Goal: Information Seeking & Learning: Learn about a topic

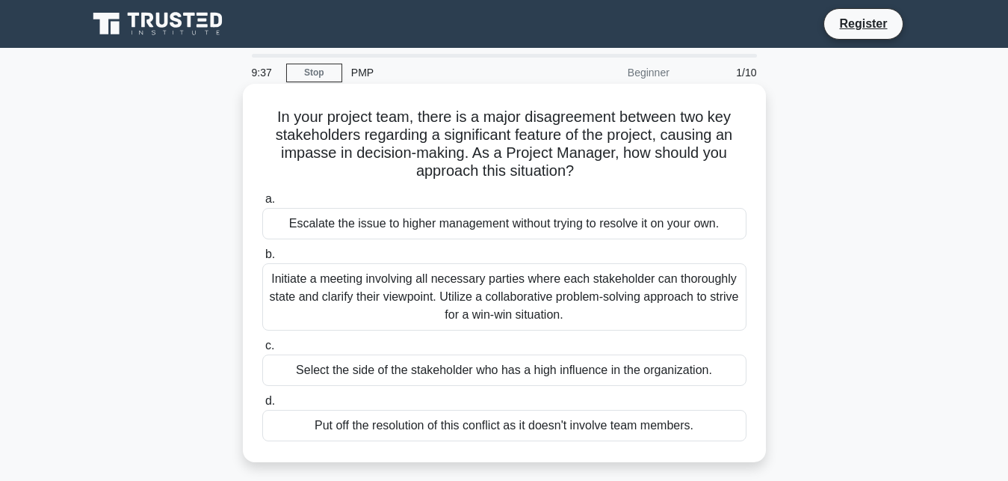
click at [447, 306] on div "Initiate a meeting involving all necessary parties where each stakeholder can t…" at bounding box center [504, 296] width 484 height 67
click at [262, 259] on input "b. Initiate a meeting involving all necessary parties where each stakeholder ca…" at bounding box center [262, 255] width 0 height 10
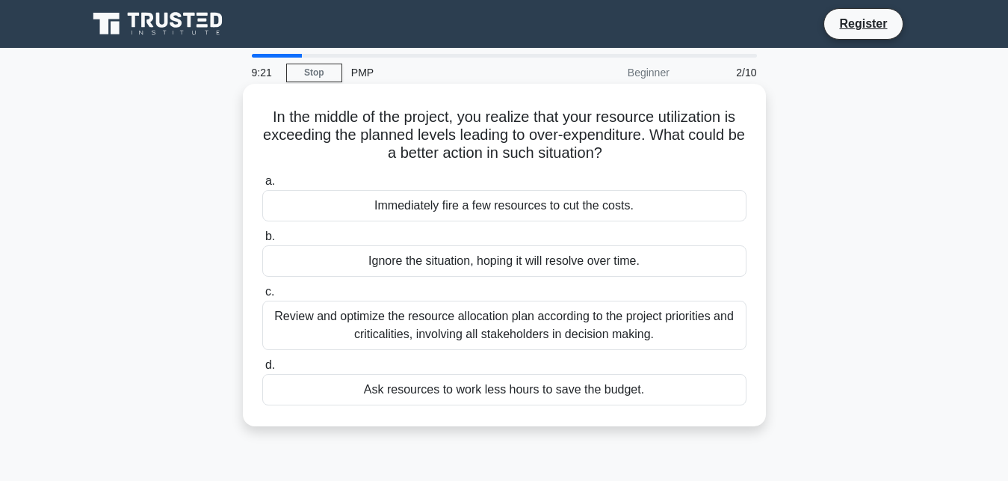
click at [448, 332] on div "Review and optimize the resource allocation plan according to the project prior…" at bounding box center [504, 324] width 484 height 49
click at [262, 297] on input "c. Review and optimize the resource allocation plan according to the project pr…" at bounding box center [262, 292] width 0 height 10
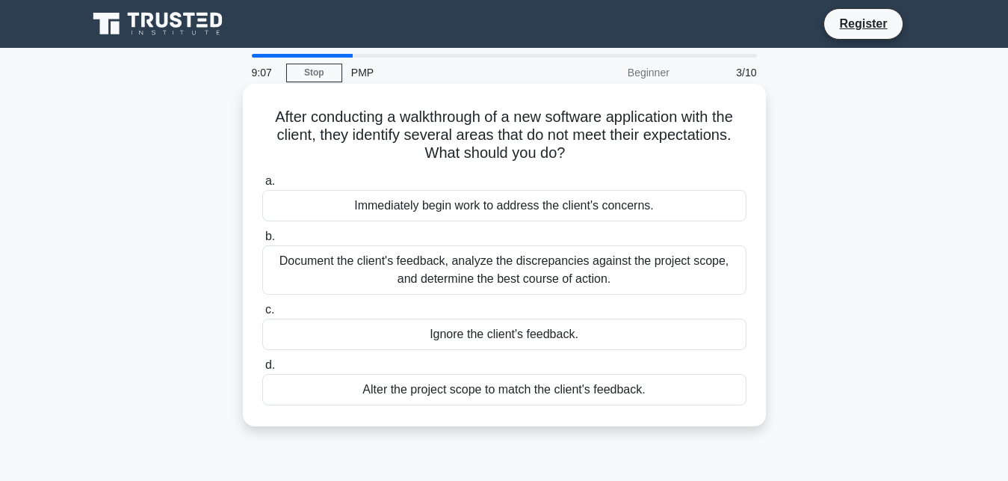
click at [503, 209] on div "Immediately begin work to address the client's concerns." at bounding box center [504, 205] width 484 height 31
click at [262, 186] on input "a. Immediately begin work to address the client's concerns." at bounding box center [262, 181] width 0 height 10
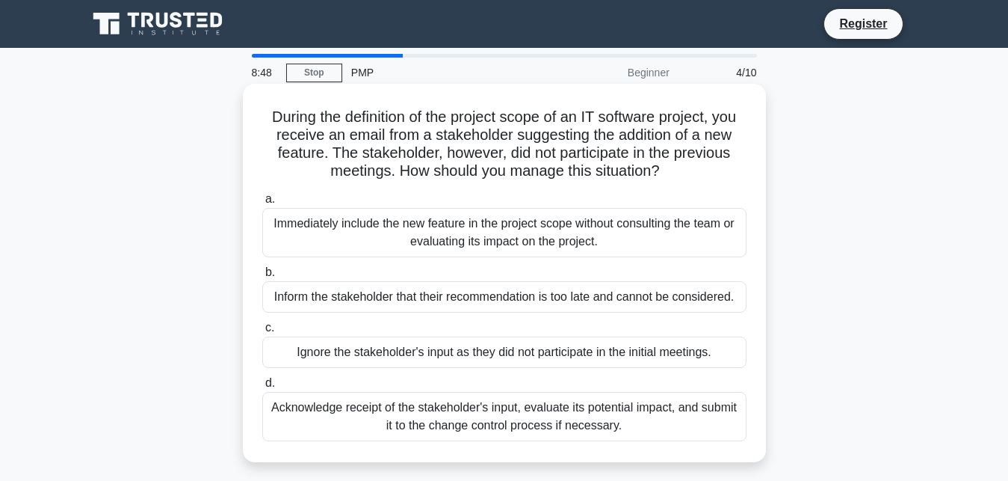
click at [475, 413] on div "Acknowledge receipt of the stakeholder's input, evaluate its potential impact, …" at bounding box center [504, 416] width 484 height 49
click at [262, 388] on input "d. Acknowledge receipt of the stakeholder's input, evaluate its potential impac…" at bounding box center [262, 383] width 0 height 10
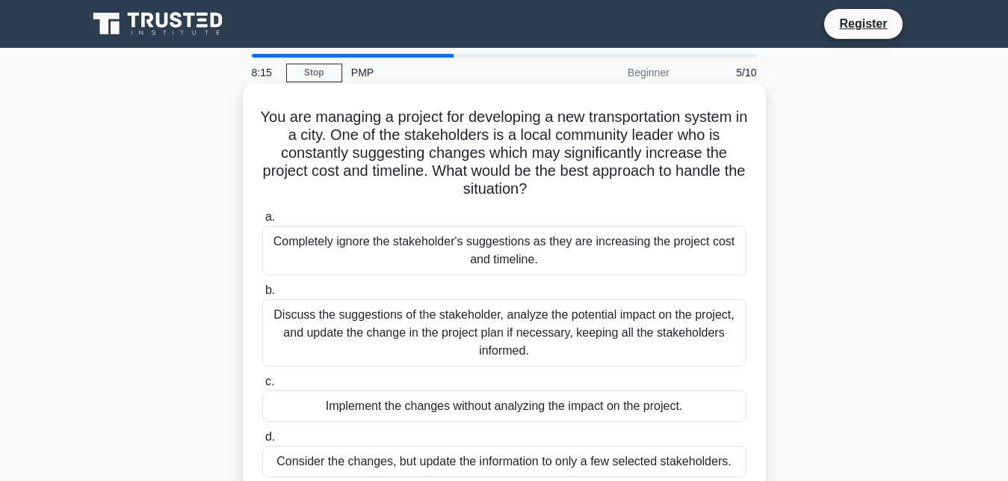
click at [532, 341] on div "Discuss the suggestions of the stakeholder, analyze the potential impact on the…" at bounding box center [504, 332] width 484 height 67
click at [262, 295] on input "b. Discuss the suggestions of the stakeholder, analyze the potential impact on …" at bounding box center [262, 291] width 0 height 10
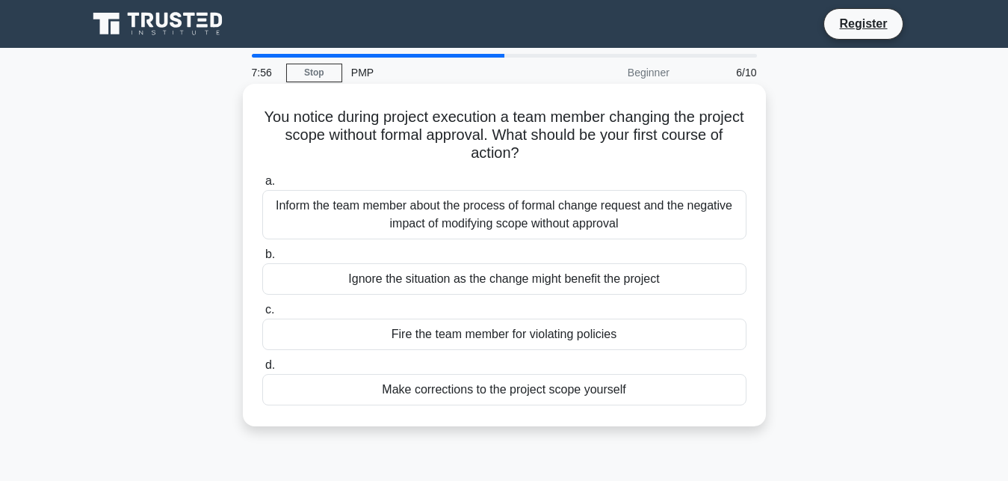
click at [521, 204] on div "Inform the team member about the process of formal change request and the negat…" at bounding box center [504, 214] width 484 height 49
click at [262, 186] on input "a. Inform the team member about the process of formal change request and the ne…" at bounding box center [262, 181] width 0 height 10
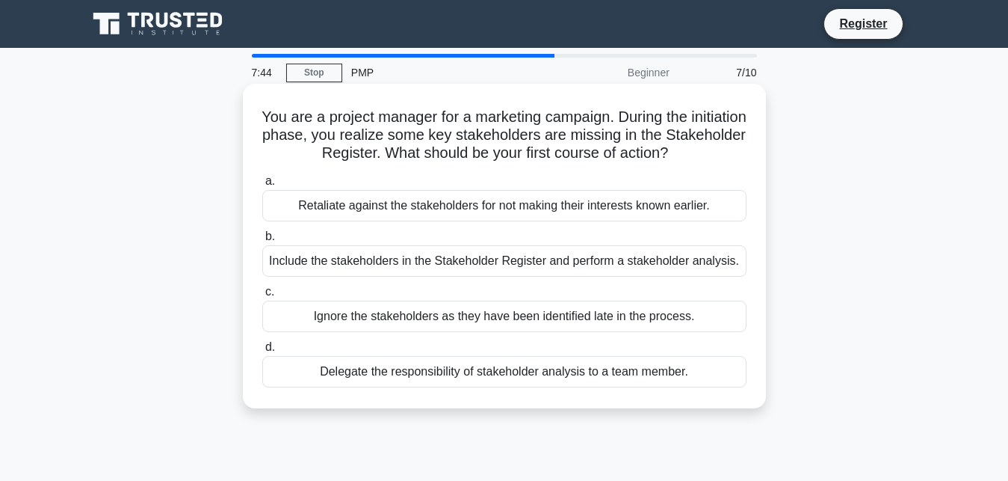
click at [528, 256] on div "Include the stakeholders in the Stakeholder Register and perform a stakeholder …" at bounding box center [504, 260] width 484 height 31
click at [262, 241] on input "b. Include the stakeholders in the Stakeholder Register and perform a stakehold…" at bounding box center [262, 237] width 0 height 10
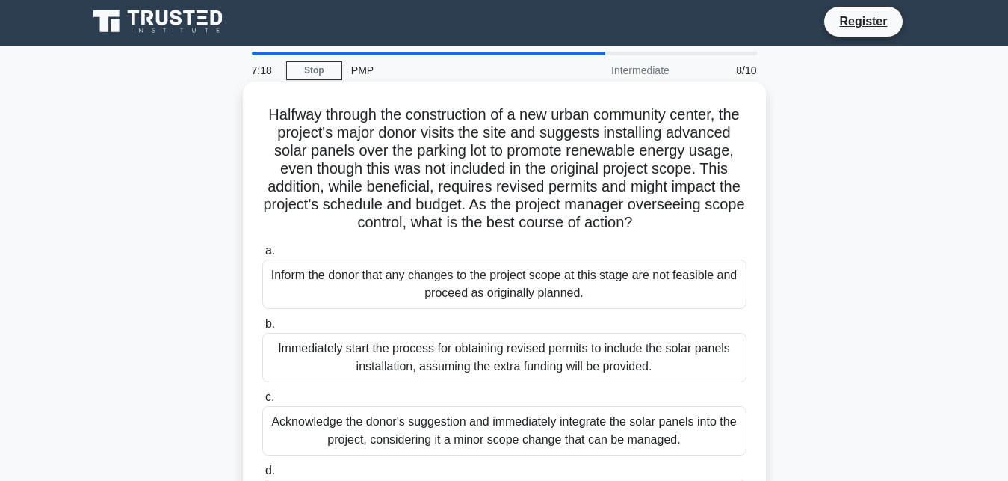
click at [528, 352] on div "Immediately start the process for obtaining revised permits to include the sola…" at bounding box center [504, 357] width 484 height 49
click at [262, 329] on input "b. Immediately start the process for obtaining revised permits to include the s…" at bounding box center [262, 324] width 0 height 10
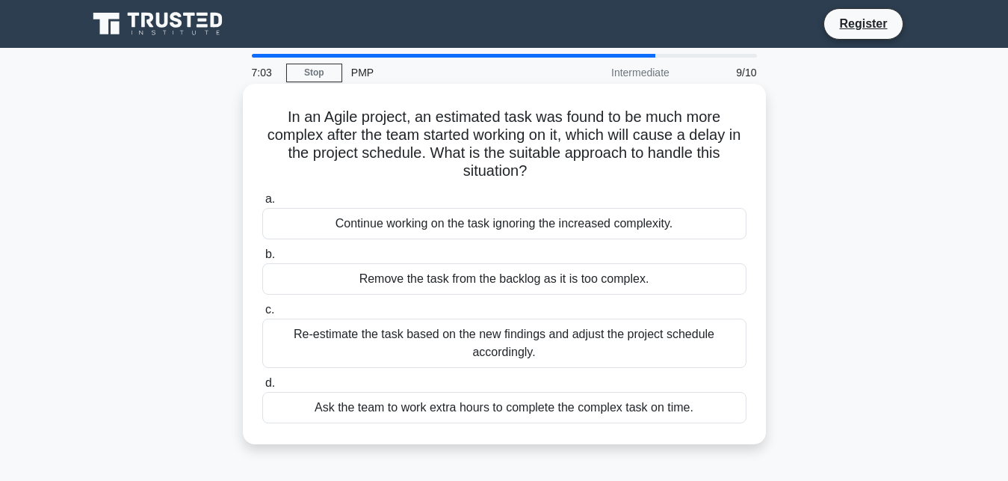
click at [519, 360] on div "Re-estimate the task based on the new findings and adjust the project schedule …" at bounding box center [504, 342] width 484 height 49
click at [262, 315] on input "c. Re-estimate the task based on the new findings and adjust the project schedu…" at bounding box center [262, 310] width 0 height 10
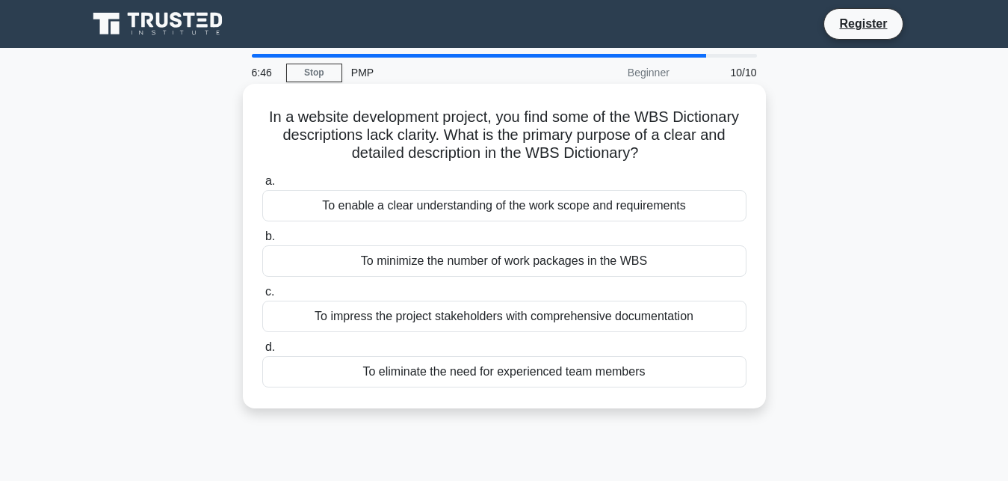
click at [498, 203] on div "To enable a clear understanding of the work scope and requirements" at bounding box center [504, 205] width 484 height 31
click at [262, 186] on input "a. To enable a clear understanding of the work scope and requirements" at bounding box center [262, 181] width 0 height 10
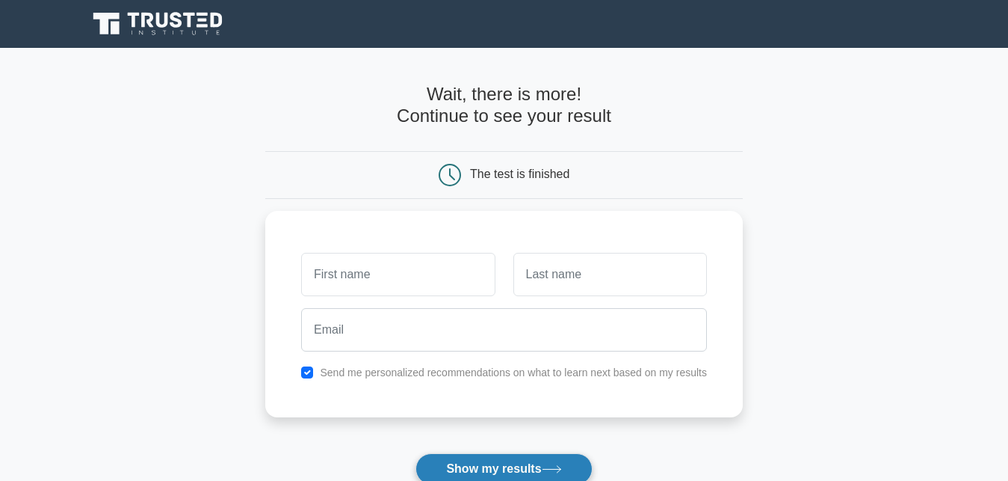
click at [529, 469] on button "Show my results" at bounding box center [504, 468] width 176 height 31
